Goal: Information Seeking & Learning: Find specific page/section

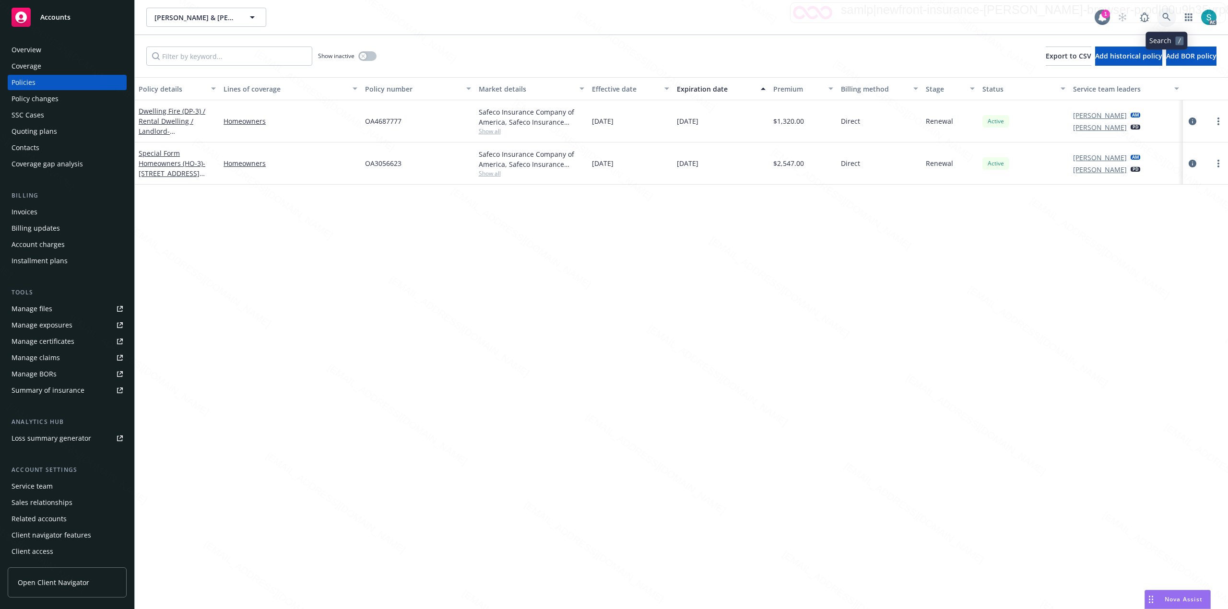
click at [1165, 16] on icon at bounding box center [1166, 17] width 9 height 9
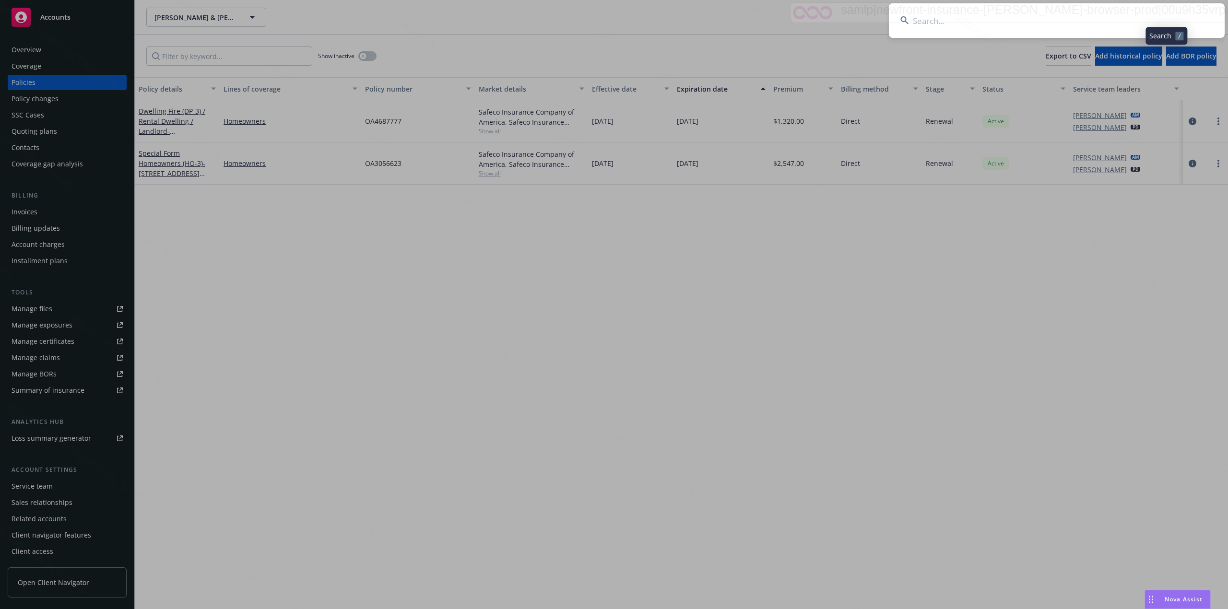
click at [1024, 16] on input at bounding box center [1057, 20] width 336 height 35
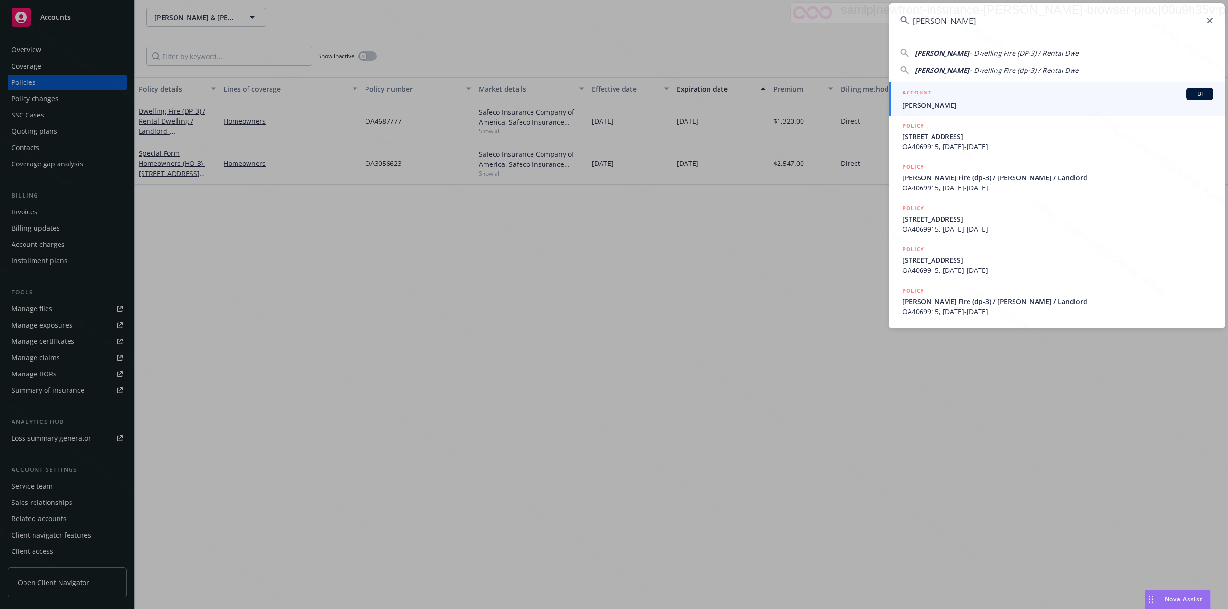
type input "[PERSON_NAME]"
click at [948, 104] on span "[PERSON_NAME]" at bounding box center [1057, 105] width 311 height 10
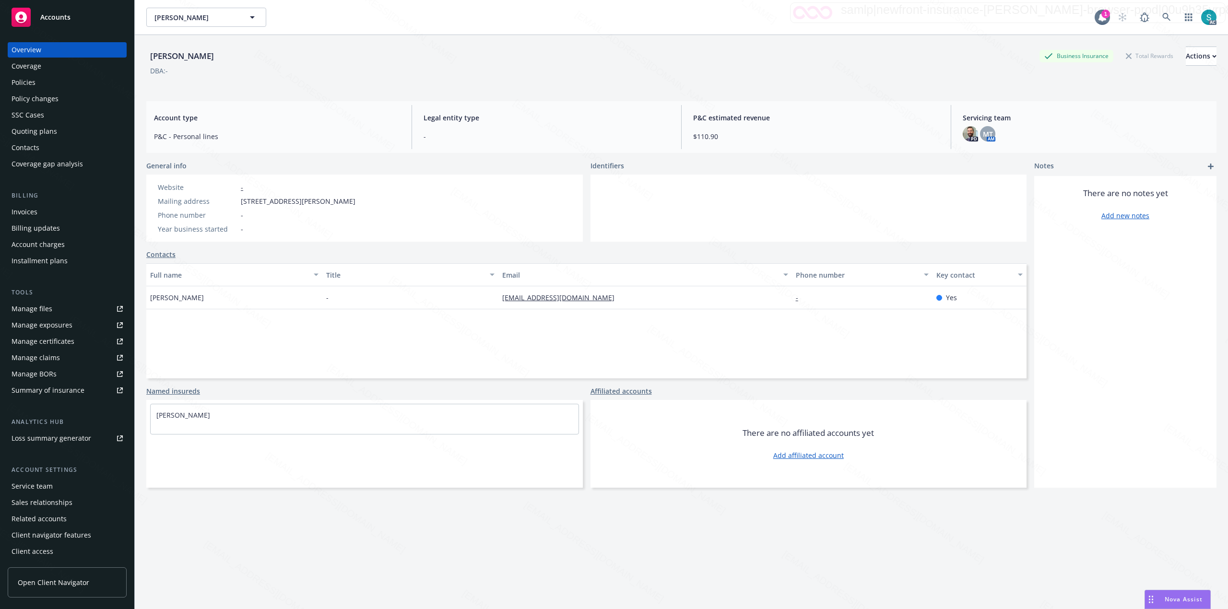
click at [183, 48] on div "[PERSON_NAME]" at bounding box center [181, 56] width 71 height 19
copy div "[PERSON_NAME]"
click at [187, 50] on div "[PERSON_NAME]" at bounding box center [181, 56] width 71 height 12
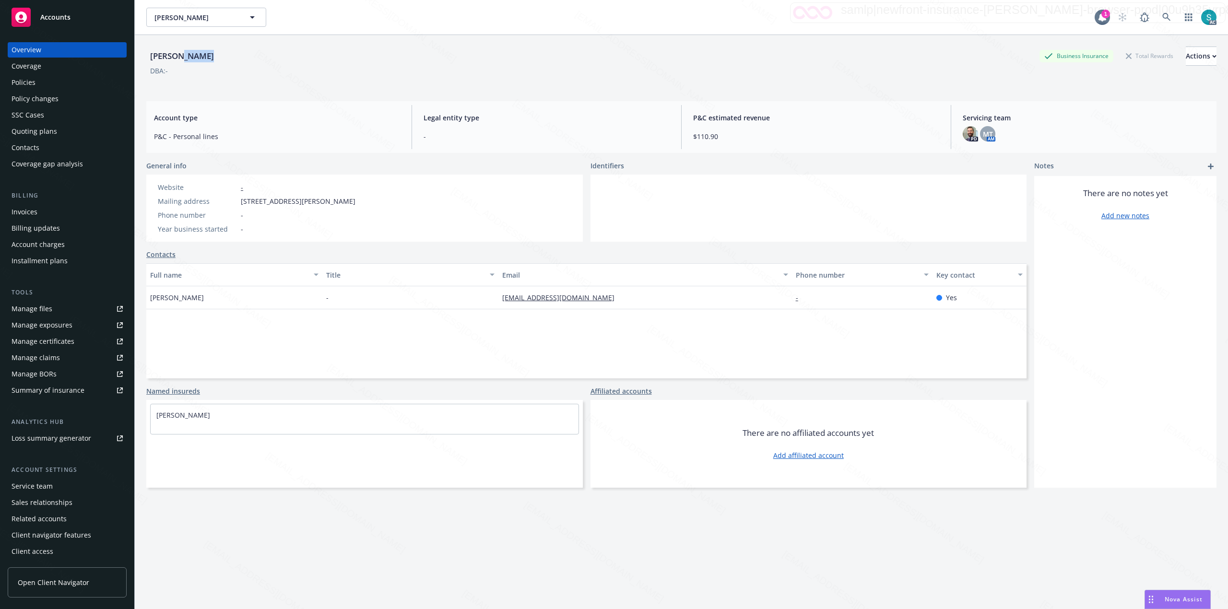
click at [187, 50] on div "[PERSON_NAME]" at bounding box center [181, 56] width 71 height 12
click at [41, 82] on div "Policies" at bounding box center [67, 82] width 111 height 15
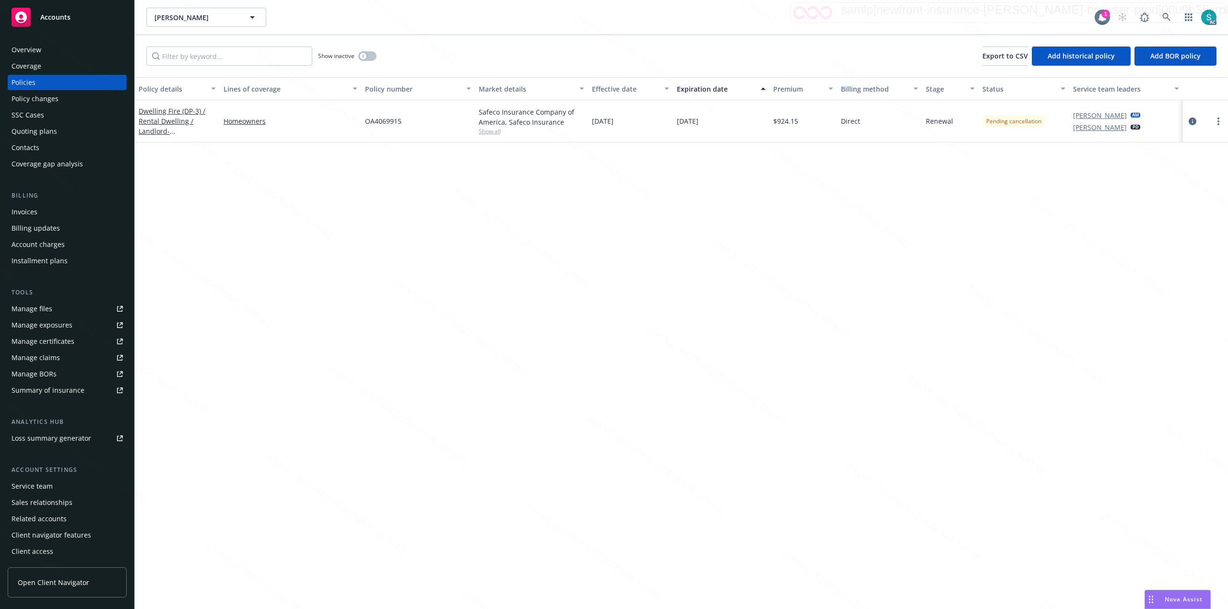
click at [380, 118] on span "OA4069915" at bounding box center [383, 121] width 36 height 10
copy span "OA4069915"
click at [162, 113] on link "Dwelling Fire (DP-3) / Rental Dwelling / Landlord - [STREET_ADDRESS]" at bounding box center [172, 125] width 67 height 39
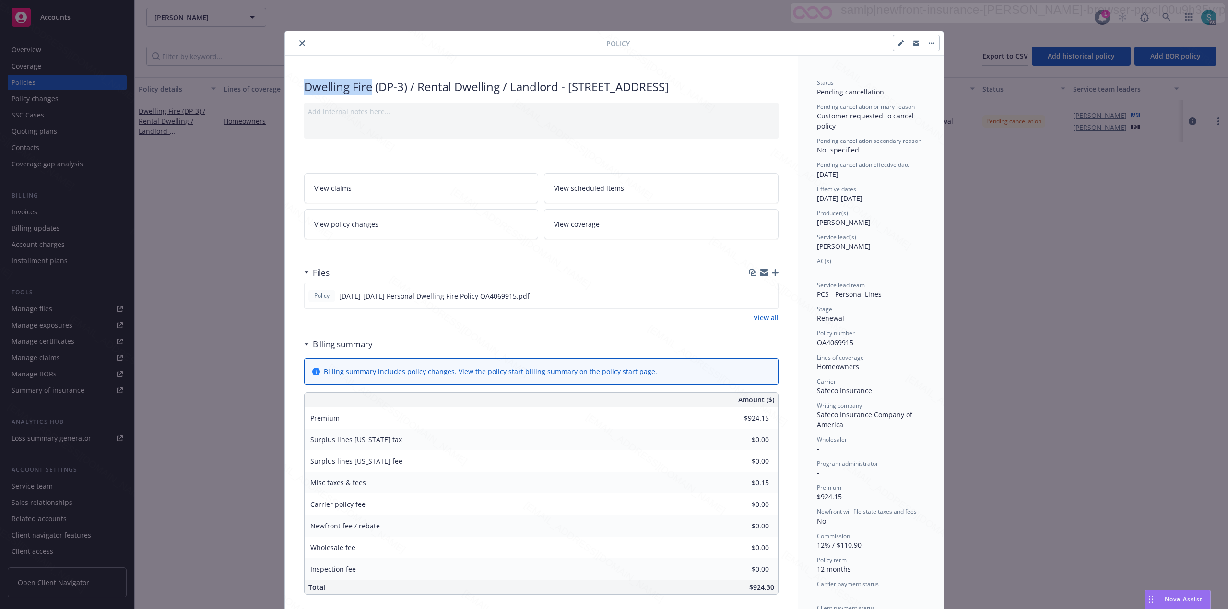
drag, startPoint x: 367, startPoint y: 82, endPoint x: 301, endPoint y: 88, distance: 66.4
click at [304, 88] on div "Dwelling Fire (DP-3) / Rental Dwelling / Landlord - [STREET_ADDRESS]" at bounding box center [541, 87] width 474 height 16
copy div "Dwelling Fire"
click at [364, 93] on div "Dwelling Fire (DP-3) / Rental Dwelling / Landlord - [STREET_ADDRESS]" at bounding box center [541, 87] width 474 height 16
drag, startPoint x: 367, startPoint y: 87, endPoint x: 273, endPoint y: 87, distance: 94.0
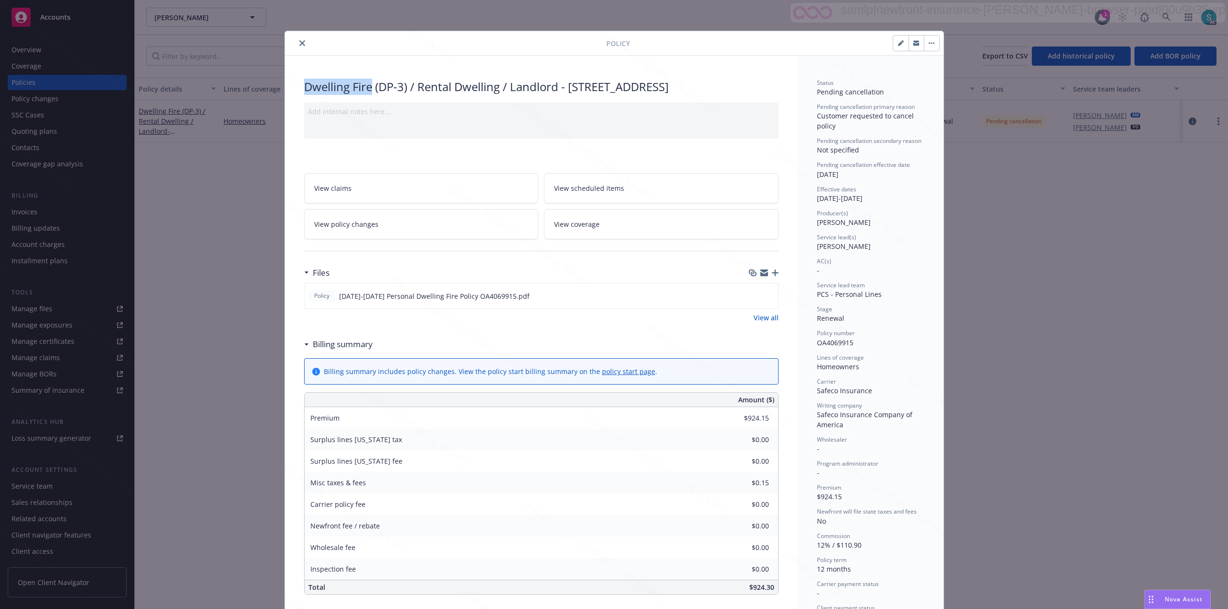
click at [273, 87] on div "Policy Dwelling Fire (DP-3) / Rental Dwelling / Landlord - [STREET_ADDRESS] Add…" at bounding box center [614, 304] width 1228 height 609
copy div "Dwelling Fire"
click at [765, 301] on button at bounding box center [769, 296] width 9 height 10
click at [765, 299] on icon "preview file" at bounding box center [769, 295] width 9 height 7
click at [601, 193] on span "View scheduled items" at bounding box center [589, 188] width 70 height 10
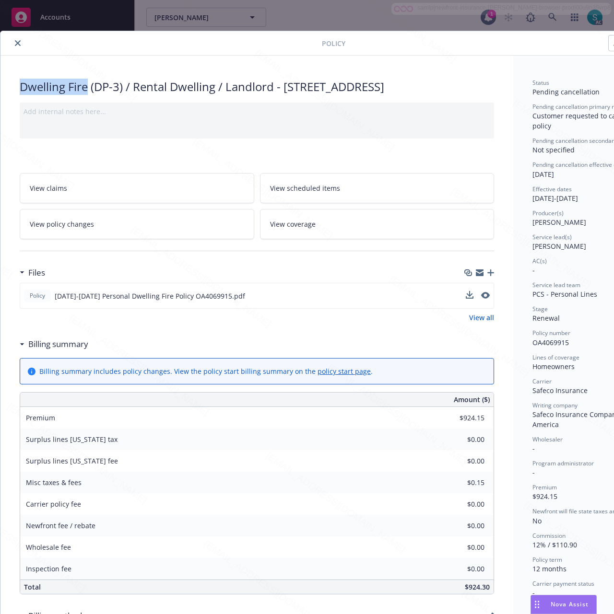
click at [20, 40] on icon "close" at bounding box center [18, 43] width 6 height 6
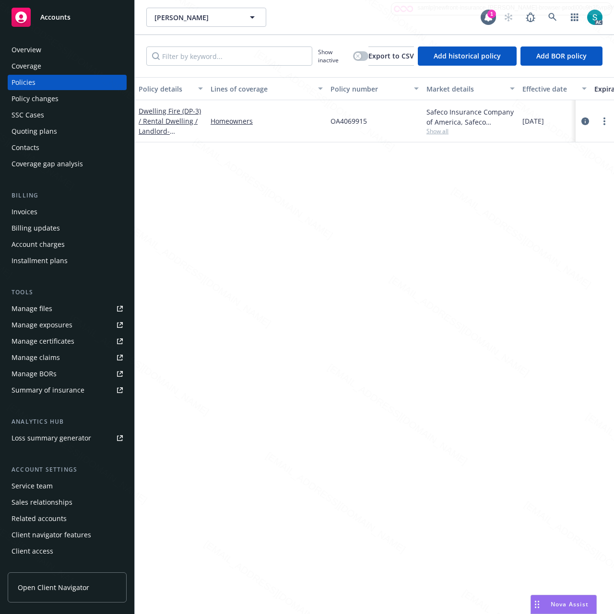
click at [35, 47] on div "Overview" at bounding box center [27, 49] width 30 height 15
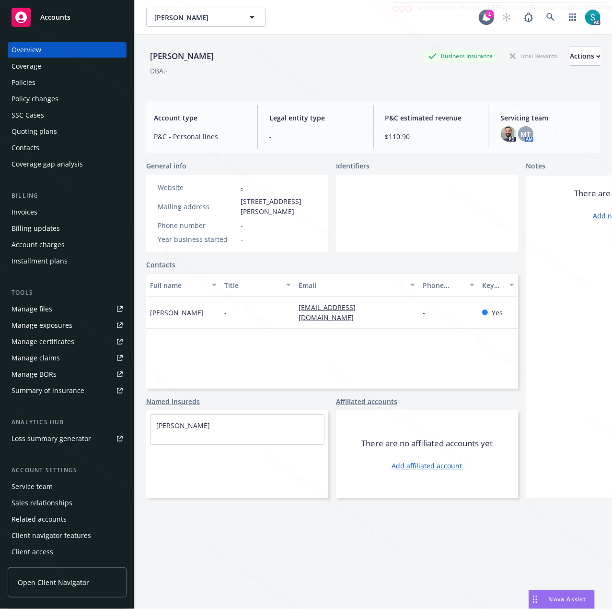
click at [60, 87] on div "Policies" at bounding box center [67, 82] width 111 height 15
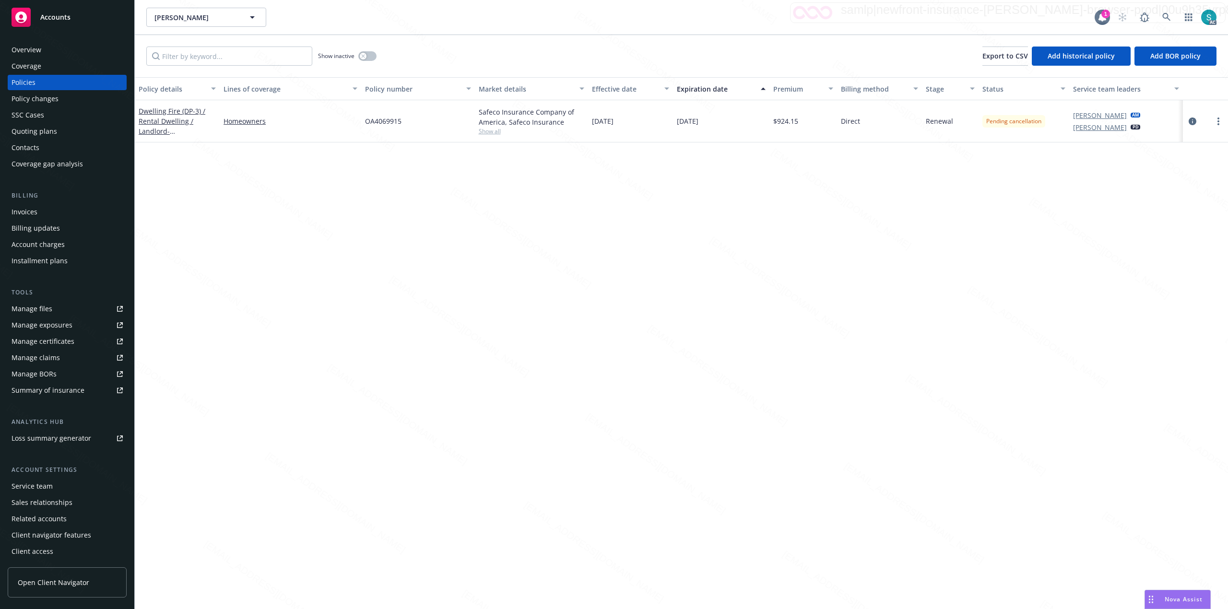
click at [22, 50] on div "Overview" at bounding box center [27, 49] width 30 height 15
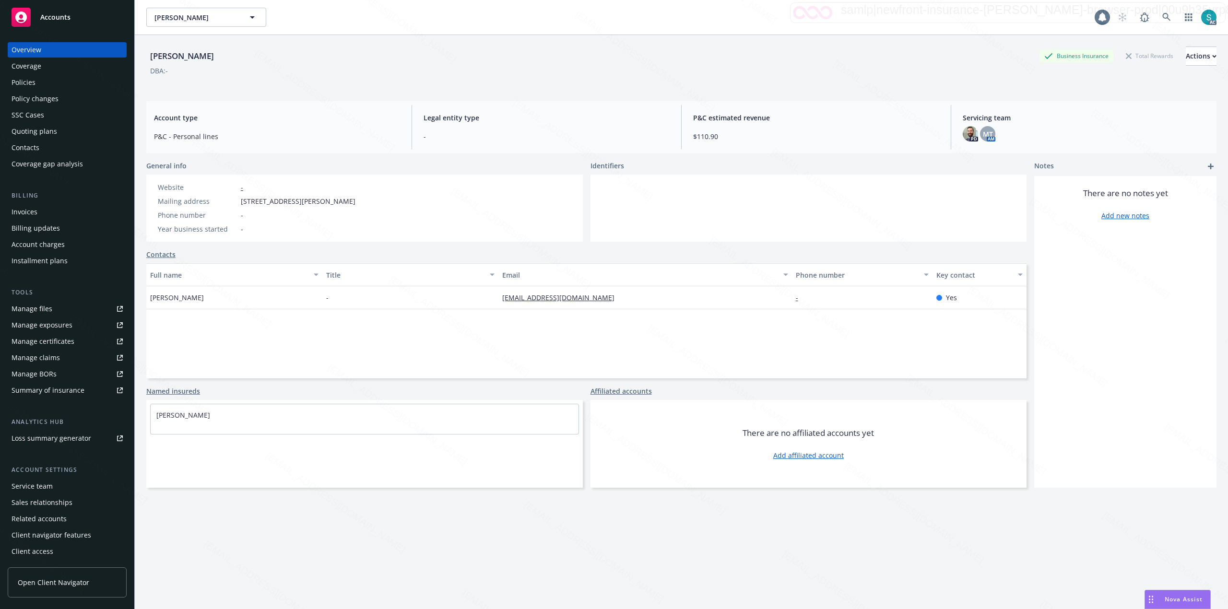
click at [194, 58] on div "[PERSON_NAME]" at bounding box center [181, 56] width 71 height 12
copy div "[PERSON_NAME]"
click at [47, 79] on div "Policies" at bounding box center [67, 82] width 111 height 15
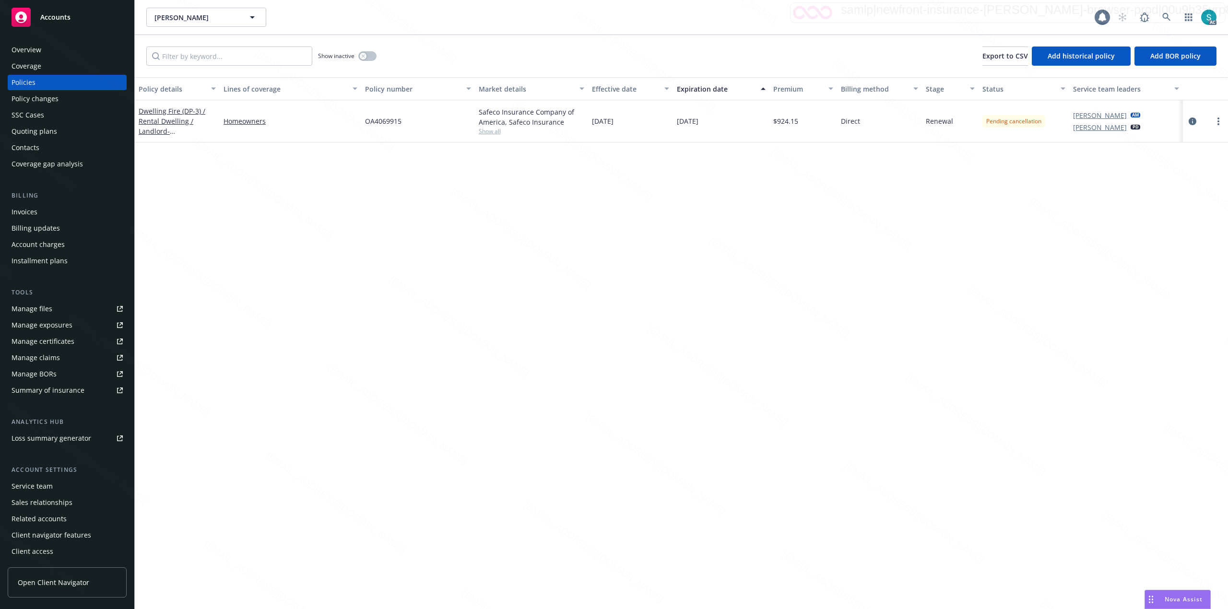
click at [380, 122] on span "OA4069915" at bounding box center [383, 121] width 36 height 10
copy span "OA4069915"
click at [1165, 13] on icon at bounding box center [1166, 17] width 9 height 9
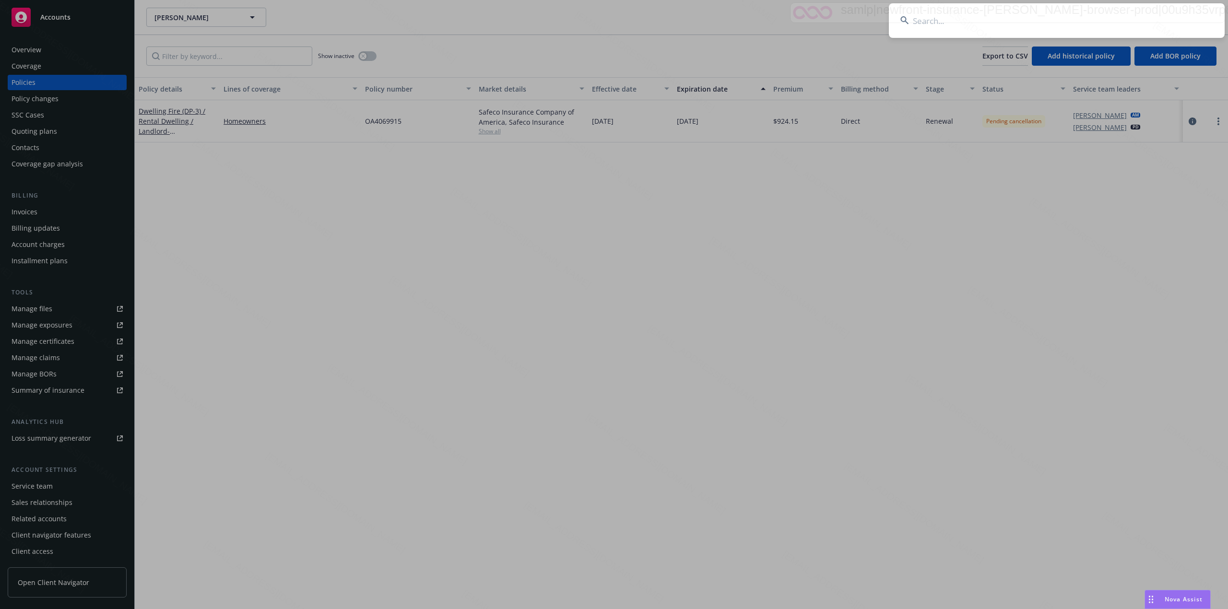
click at [1004, 18] on input at bounding box center [1057, 20] width 336 height 35
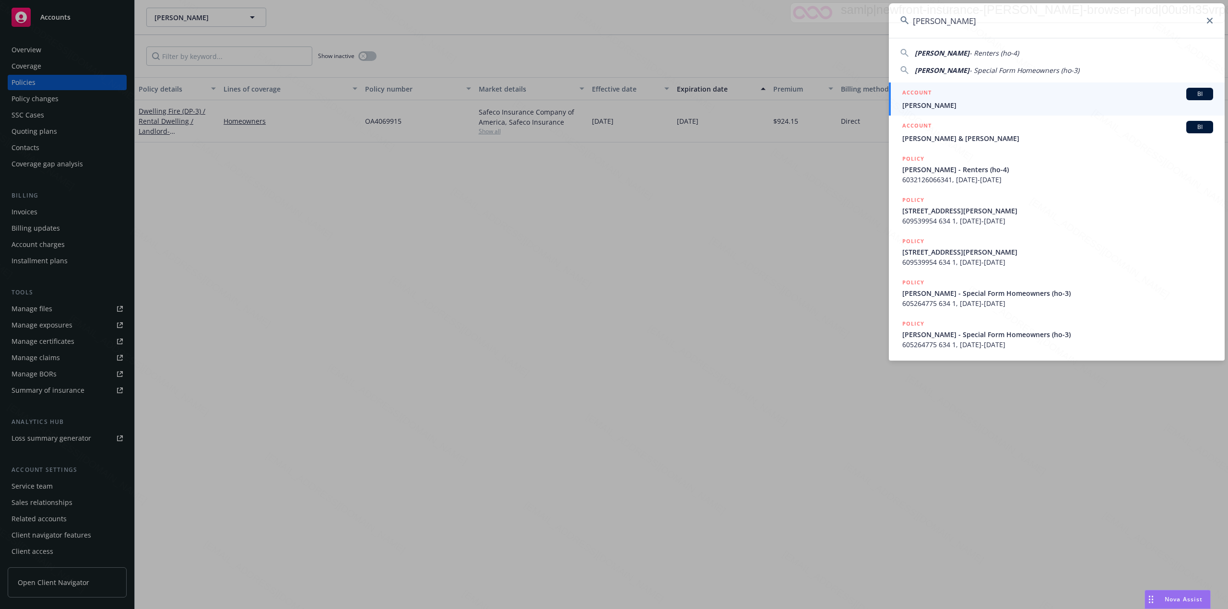
type input "[PERSON_NAME]"
click at [1063, 101] on span "[PERSON_NAME]" at bounding box center [1057, 105] width 311 height 10
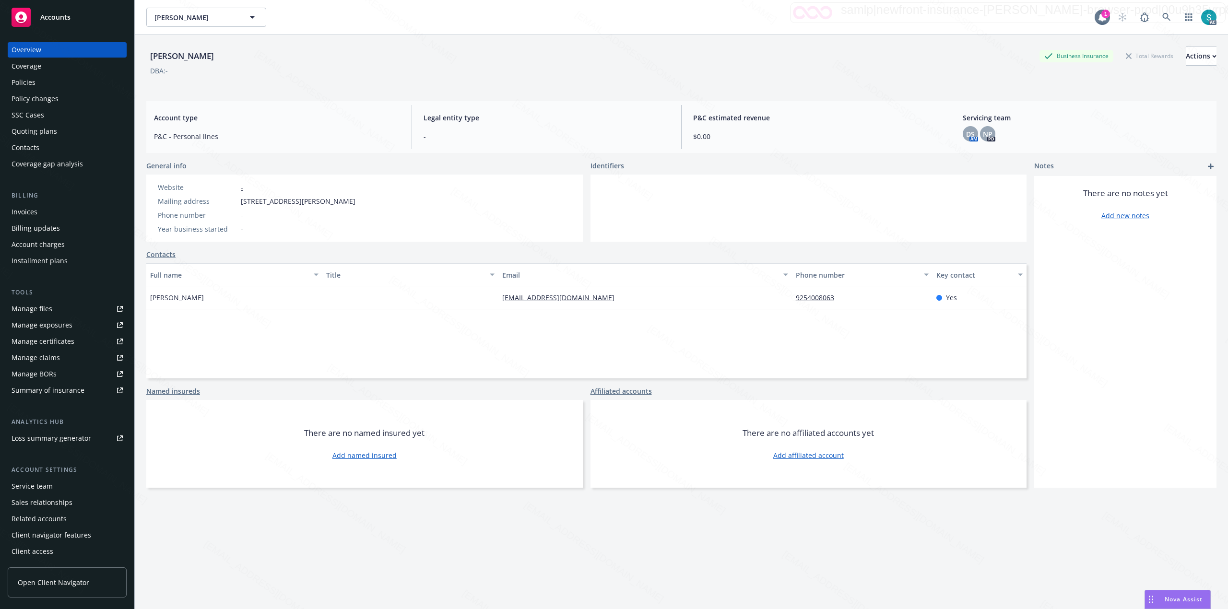
click at [45, 83] on div "Policies" at bounding box center [67, 82] width 111 height 15
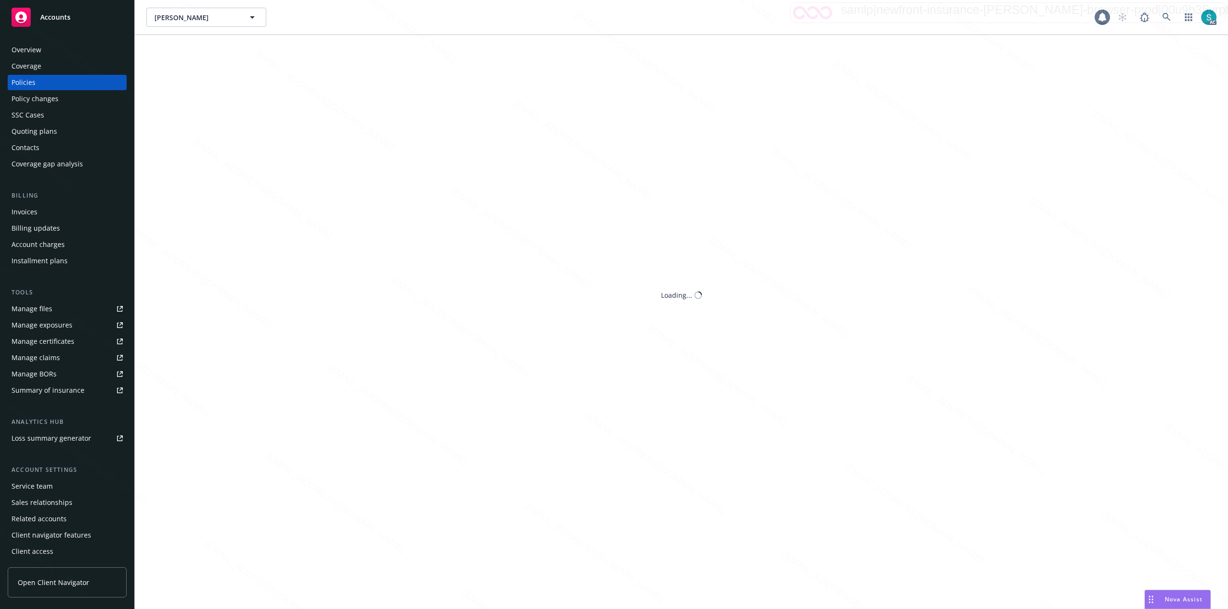
click at [45, 83] on div "Policies" at bounding box center [67, 82] width 111 height 15
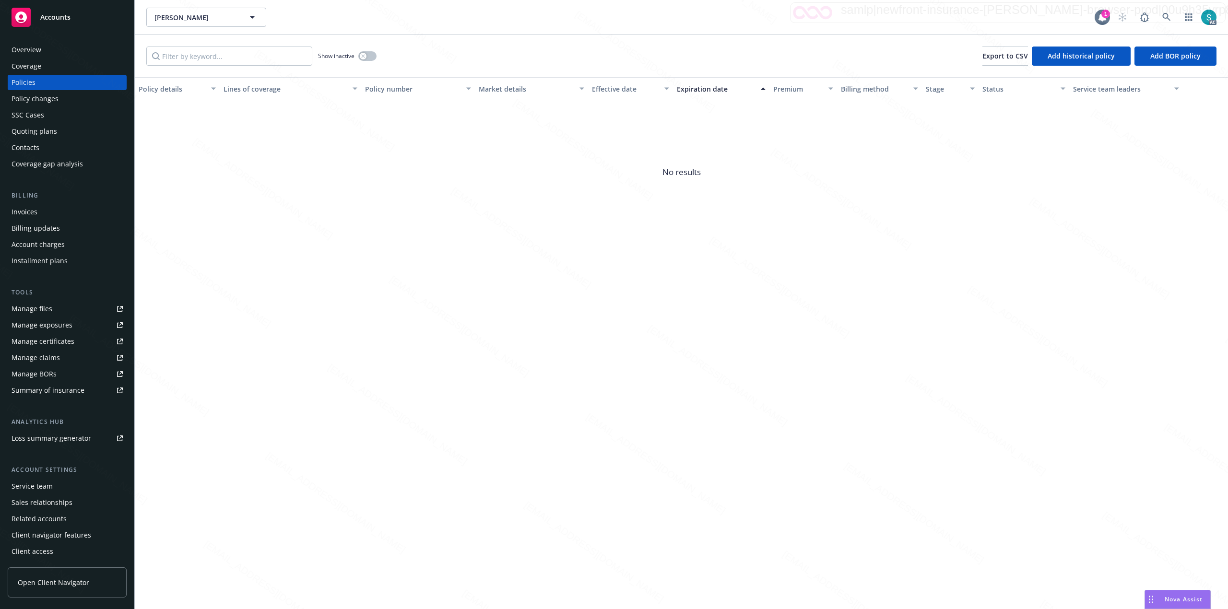
click at [364, 61] on div "Show inactive" at bounding box center [347, 56] width 59 height 19
click at [370, 54] on button "button" at bounding box center [367, 56] width 18 height 10
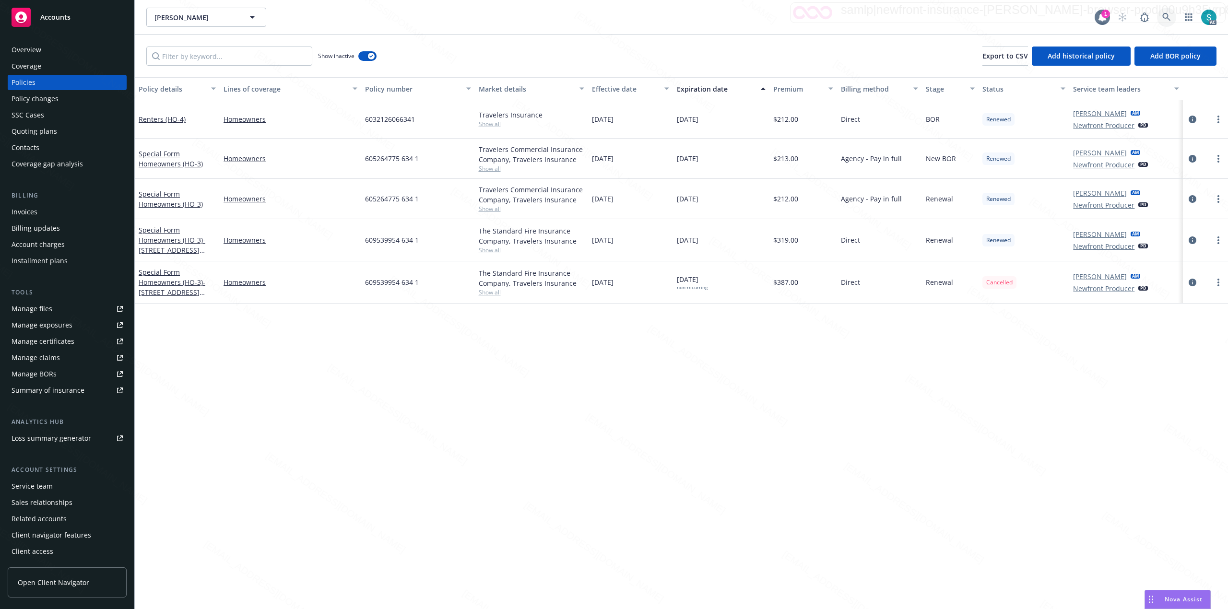
click at [1163, 16] on icon at bounding box center [1166, 17] width 8 height 8
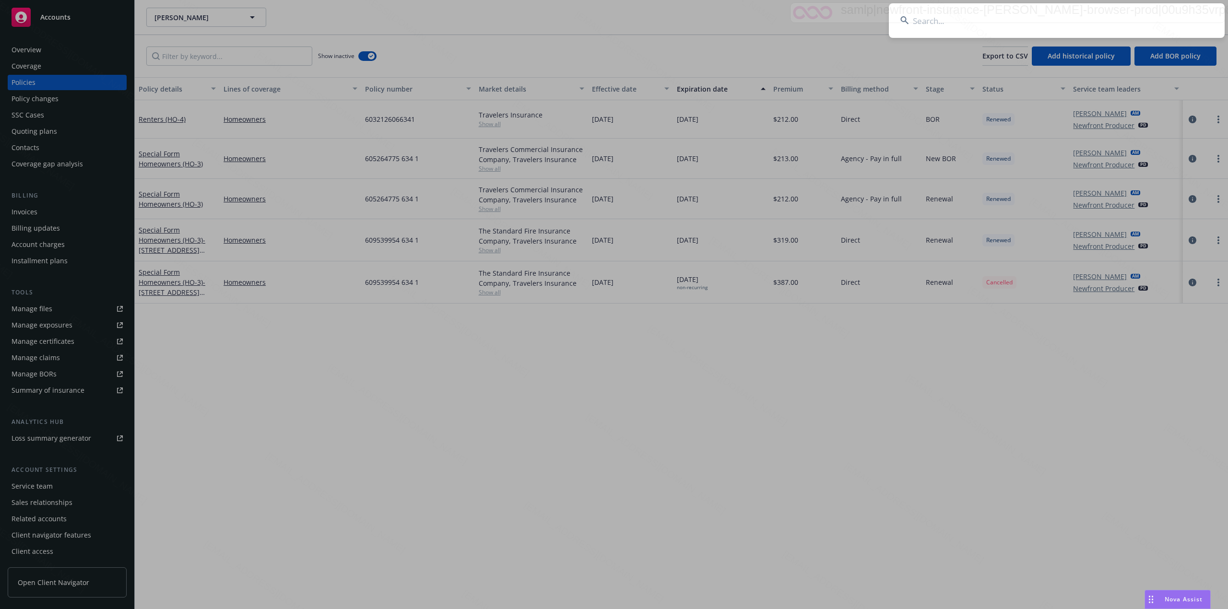
click at [1163, 16] on input at bounding box center [1057, 20] width 336 height 35
click at [949, 37] on input at bounding box center [1057, 20] width 336 height 35
click at [952, 20] on input at bounding box center [1057, 20] width 336 height 35
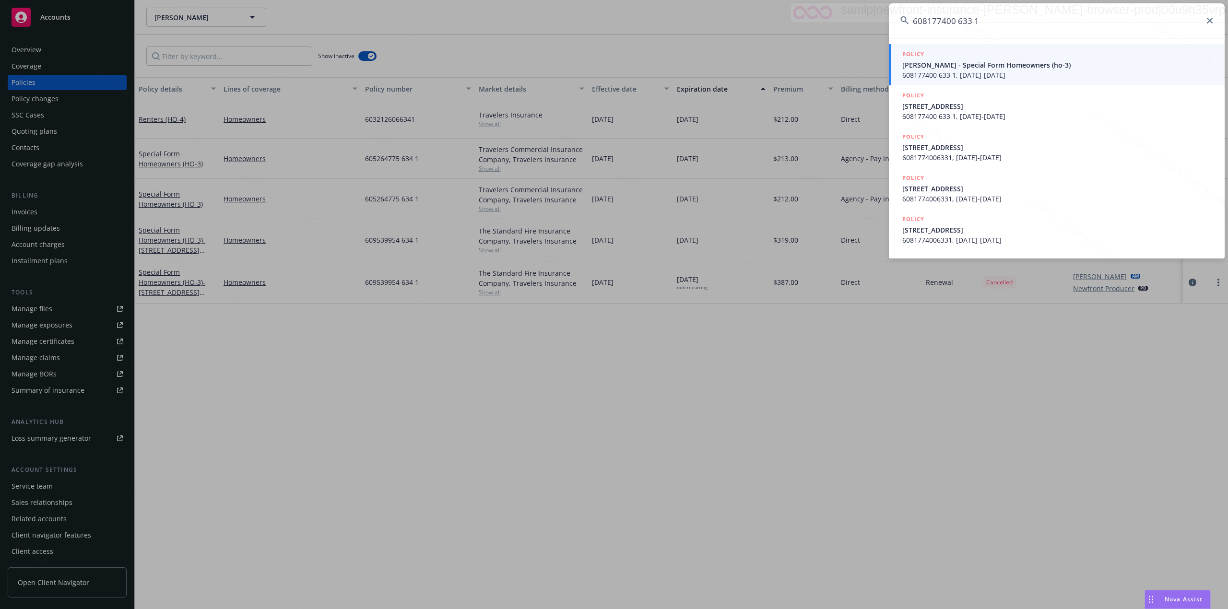
type input "608177400 633 1"
click at [1021, 68] on span "[PERSON_NAME] - Special Form Homeowners (ho-3)" at bounding box center [1057, 65] width 311 height 10
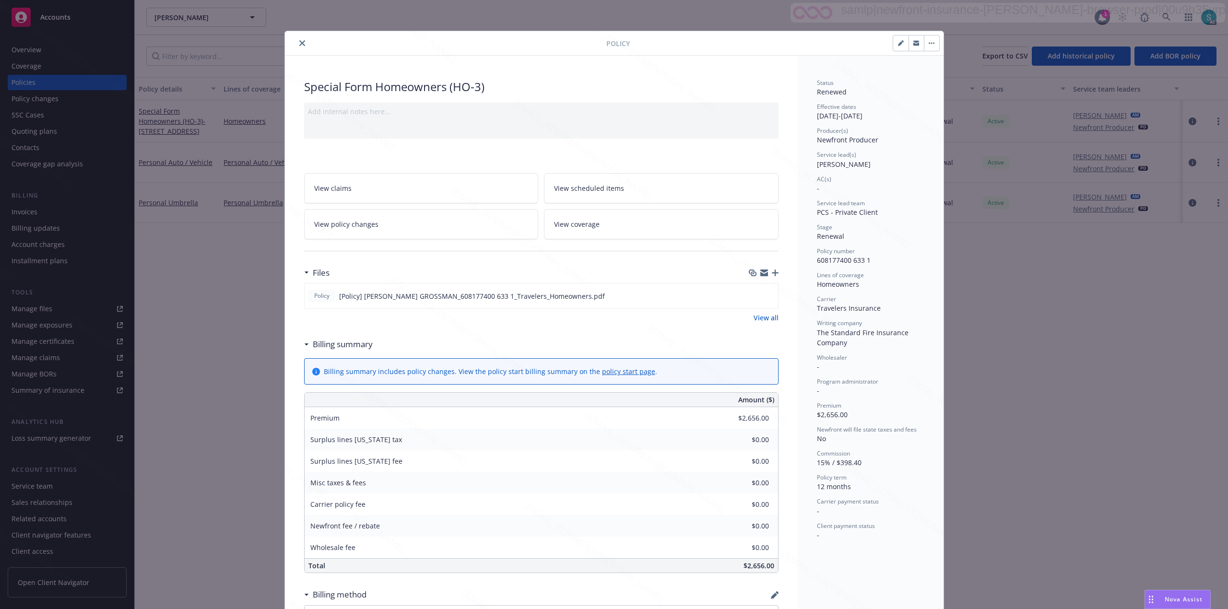
click at [837, 259] on span "608177400 633 1" at bounding box center [844, 260] width 54 height 9
copy span "608177400"
click at [841, 269] on div "Status Renewed Effective dates [DATE] - [DATE] Producer(s) Newfront Producer Se…" at bounding box center [870, 309] width 107 height 461
click at [839, 261] on span "608177400 633 1" at bounding box center [844, 260] width 54 height 9
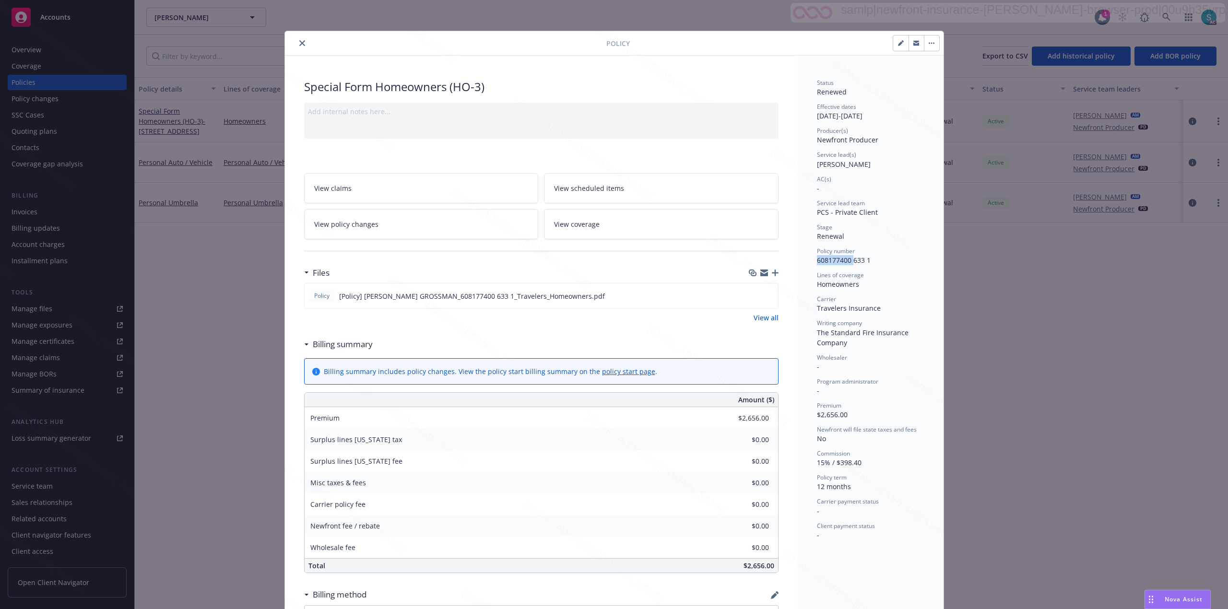
click at [839, 261] on span "608177400 633 1" at bounding box center [844, 260] width 54 height 9
copy span "608177400 633 1"
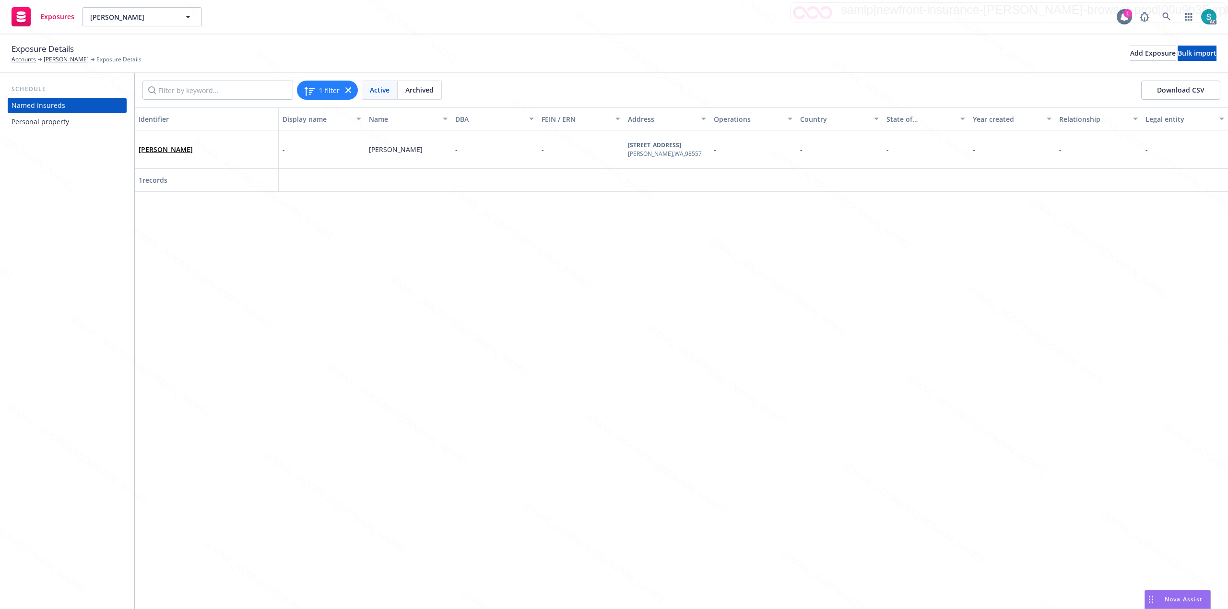
click at [23, 121] on div "Personal property" at bounding box center [41, 121] width 58 height 15
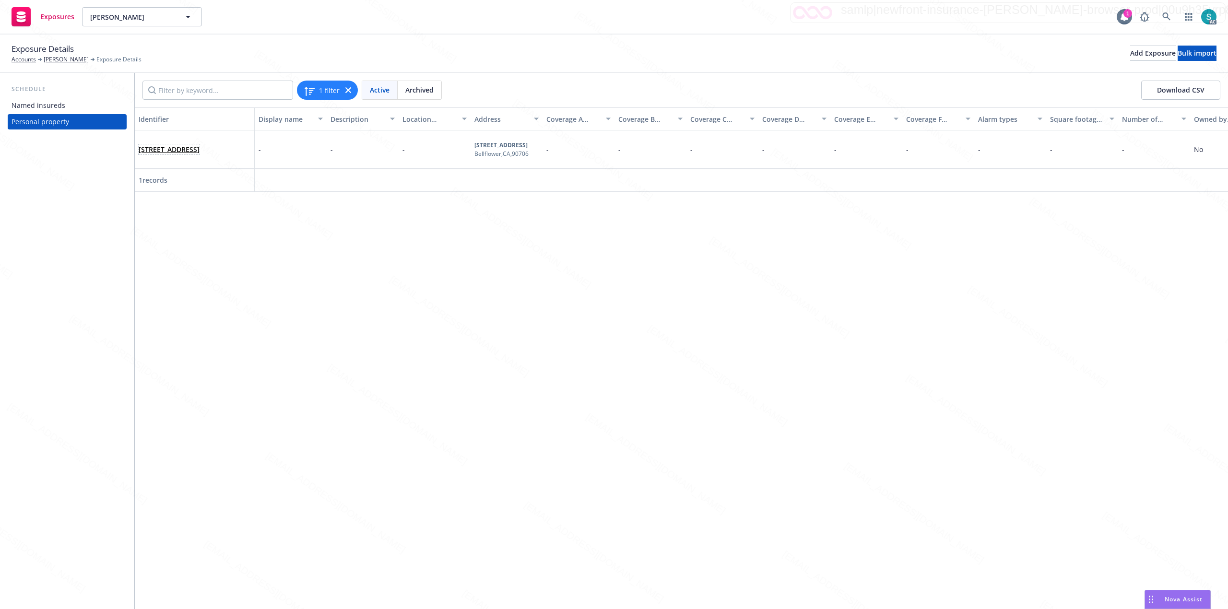
click at [200, 151] on link "10450 Ives St Bellflower, CA 90706" at bounding box center [169, 149] width 61 height 9
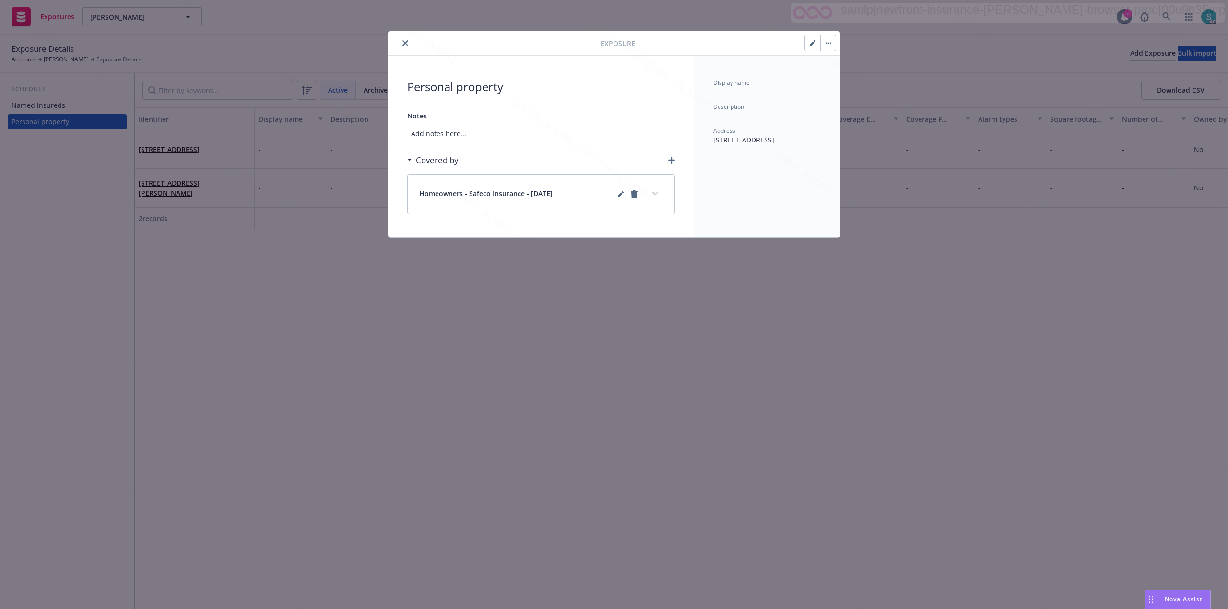
click at [808, 44] on button "button" at bounding box center [812, 42] width 15 height 15
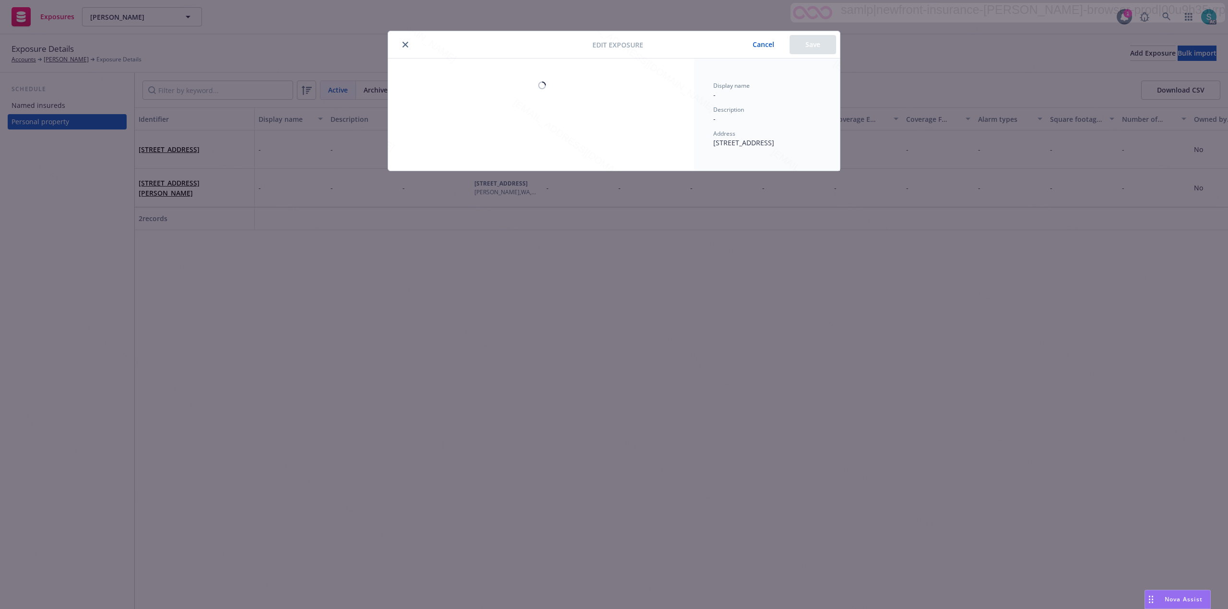
select select "NO"
select select "NONE"
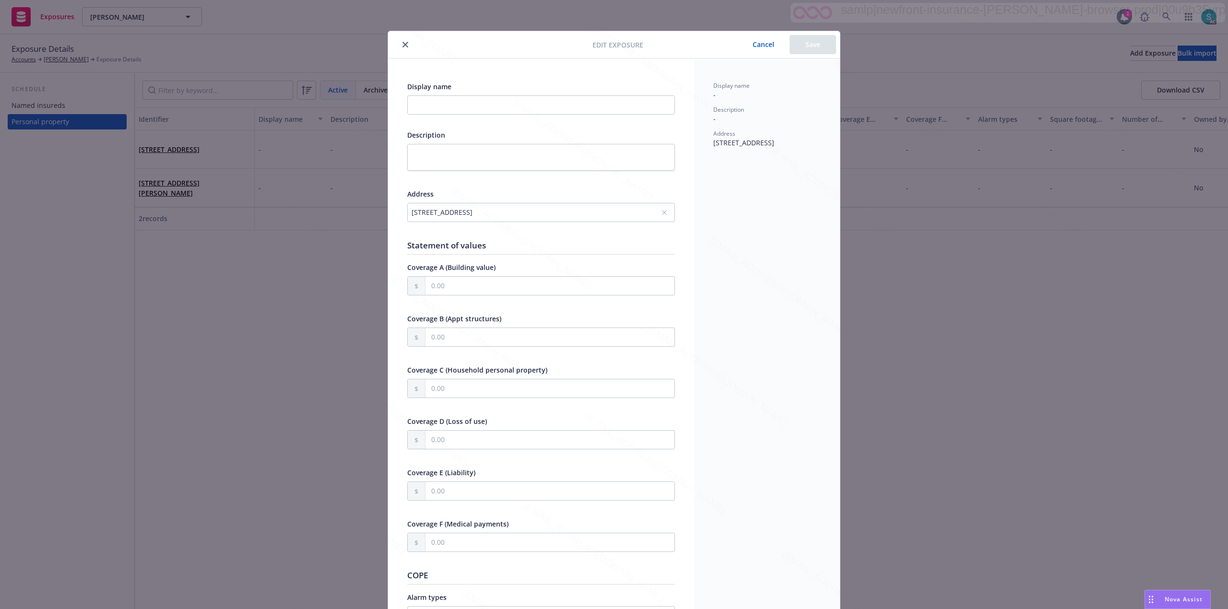
drag, startPoint x: 588, startPoint y: 220, endPoint x: 427, endPoint y: 219, distance: 160.7
click at [427, 219] on div "10450 Ives St, Bellflower, CA, 90706, USA" at bounding box center [541, 212] width 268 height 19
click at [402, 45] on icon "close" at bounding box center [405, 45] width 6 height 6
